Goal: Transaction & Acquisition: Purchase product/service

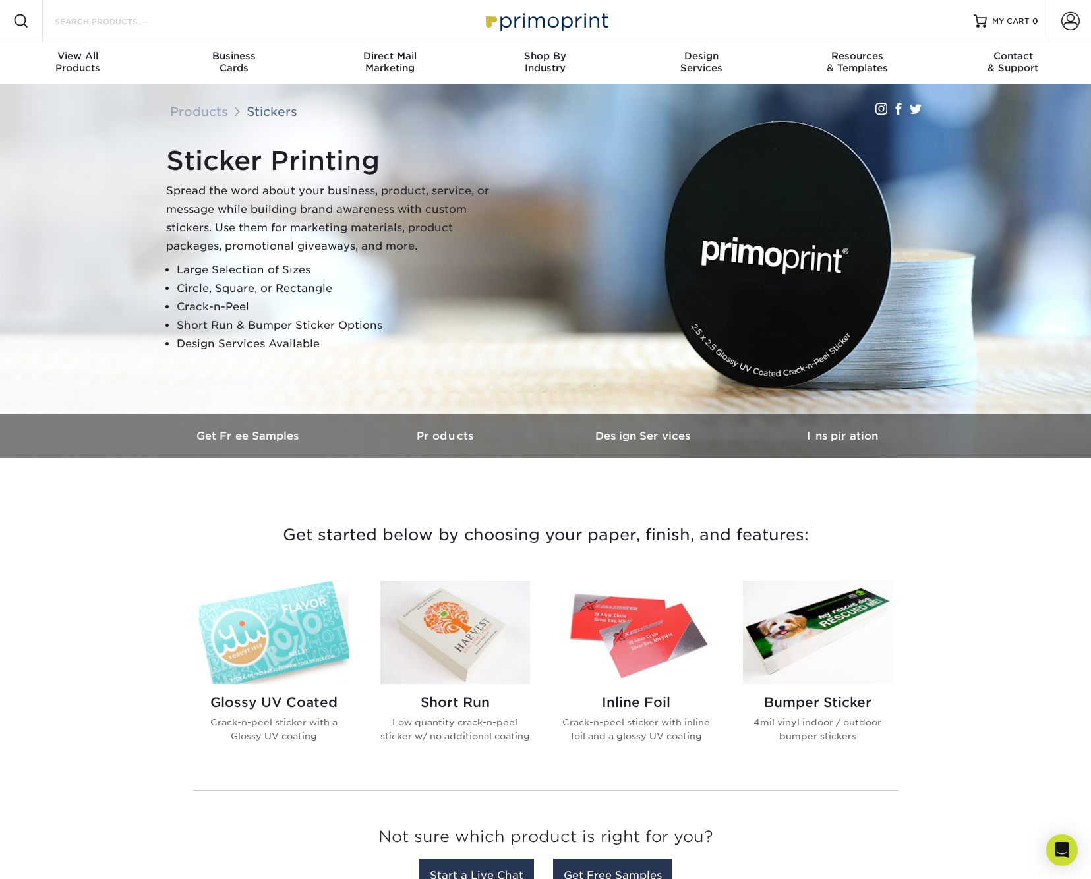
click at [107, 24] on input "Search Products" at bounding box center [117, 21] width 129 height 16
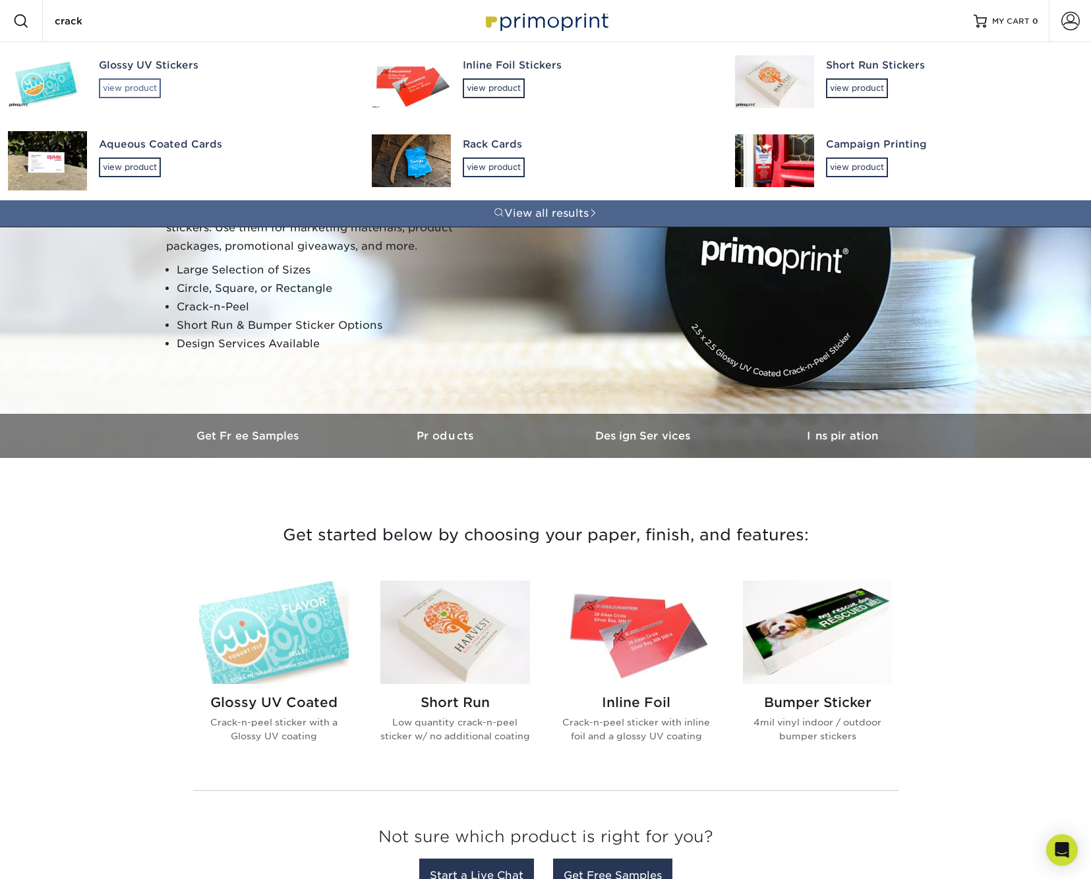
type input "crack"
click at [121, 82] on div "view product" at bounding box center [130, 88] width 62 height 20
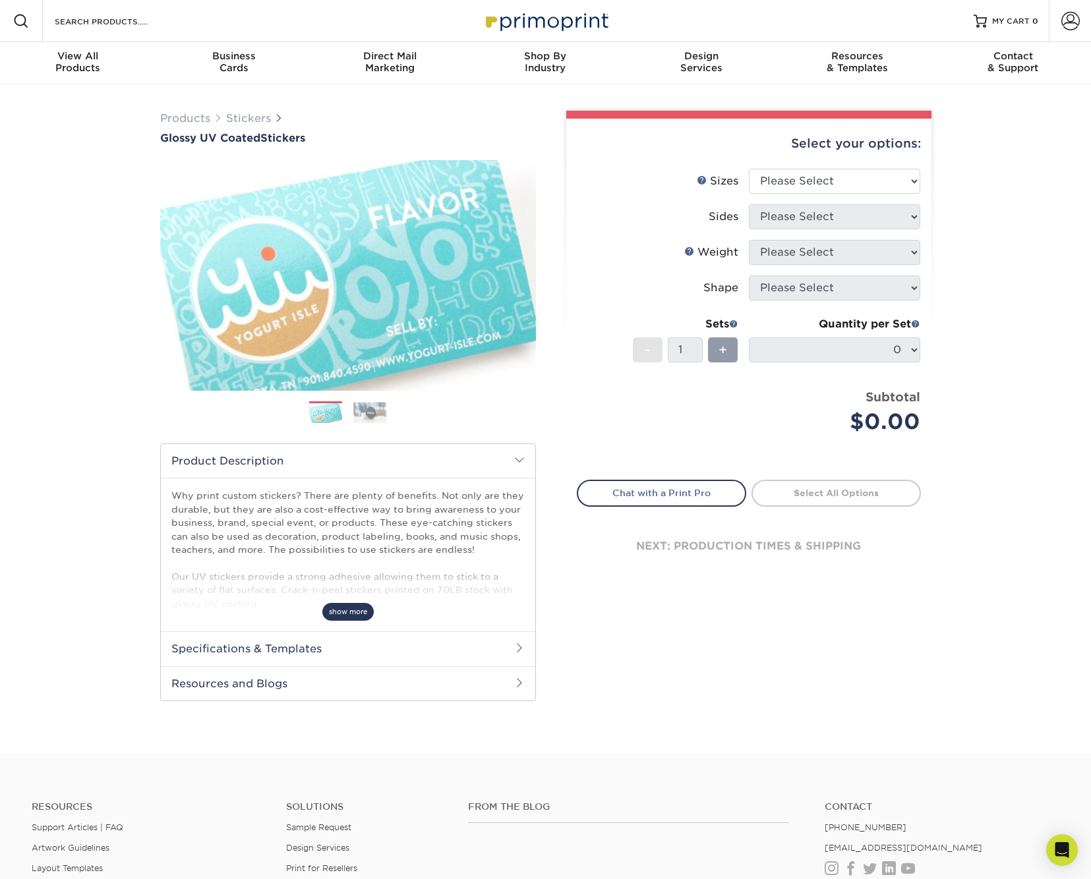
click at [353, 613] on span "show more" at bounding box center [347, 612] width 51 height 18
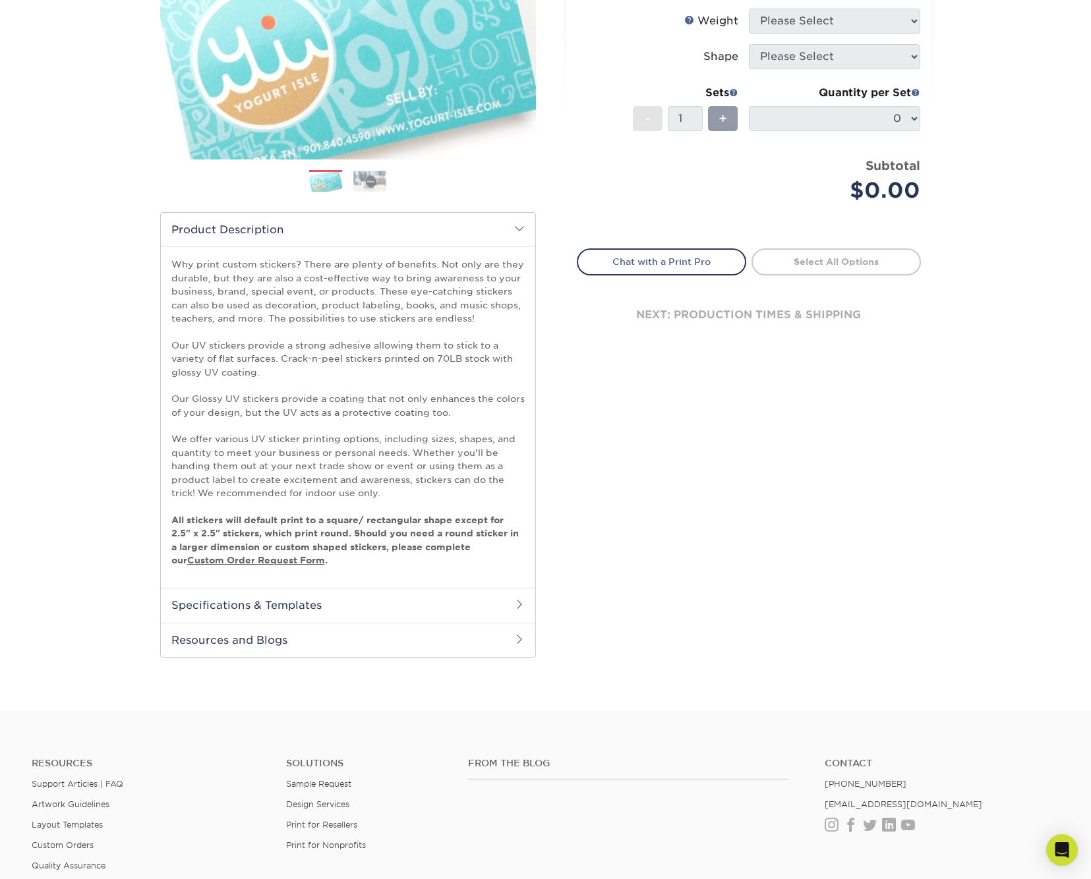
scroll to position [235, 0]
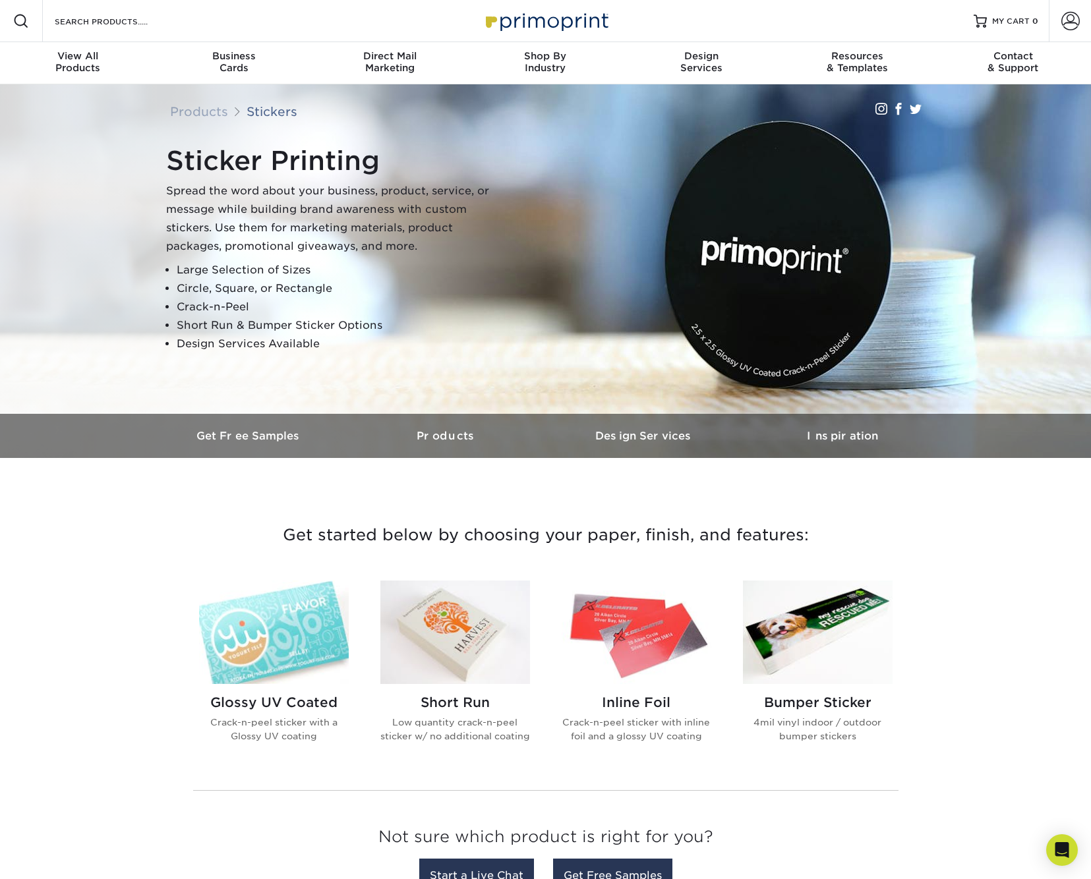
click at [829, 641] on img at bounding box center [818, 633] width 150 height 104
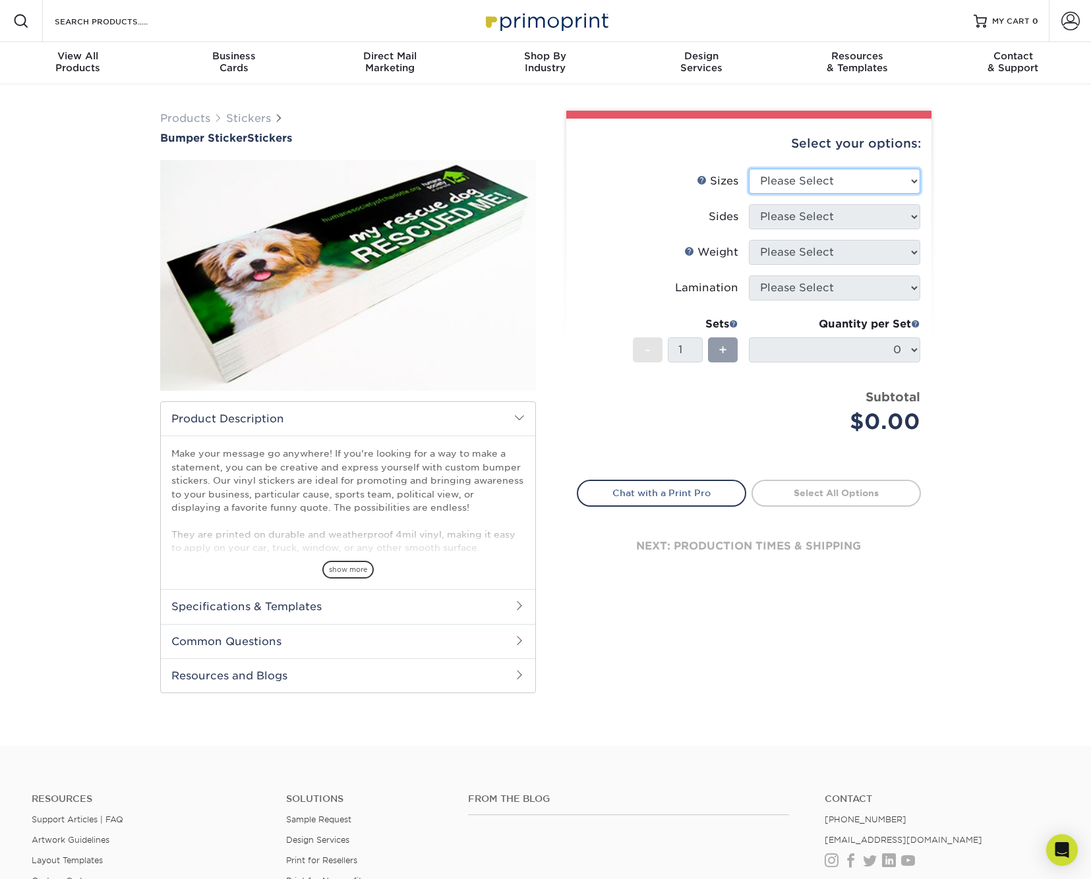
click at [899, 176] on select "Please Select 3" x 10" 4" x 8" 4" x 12"" at bounding box center [834, 181] width 171 height 25
